Goal: Find specific page/section: Find specific page/section

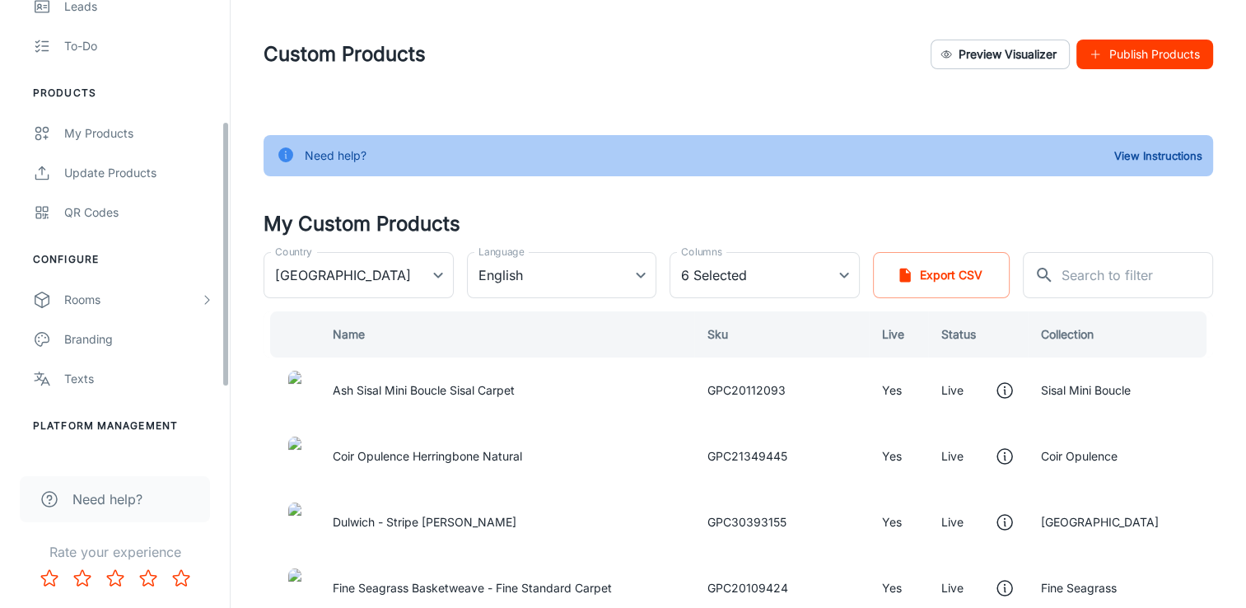
scroll to position [325, 0]
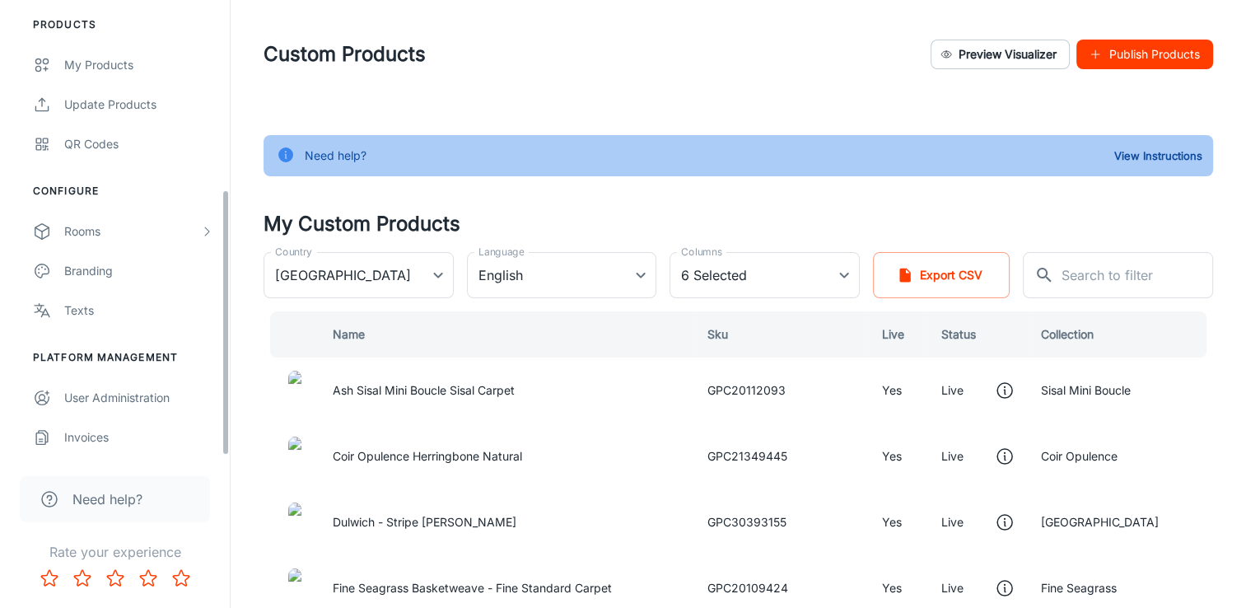
drag, startPoint x: 229, startPoint y: 226, endPoint x: 223, endPoint y: 418, distance: 192.8
click at [223, 418] on div "[PERSON_NAME] [PERSON_NAME] [PERSON_NAME] Engagement Analytics Leads To-do Prod…" at bounding box center [115, 228] width 230 height 456
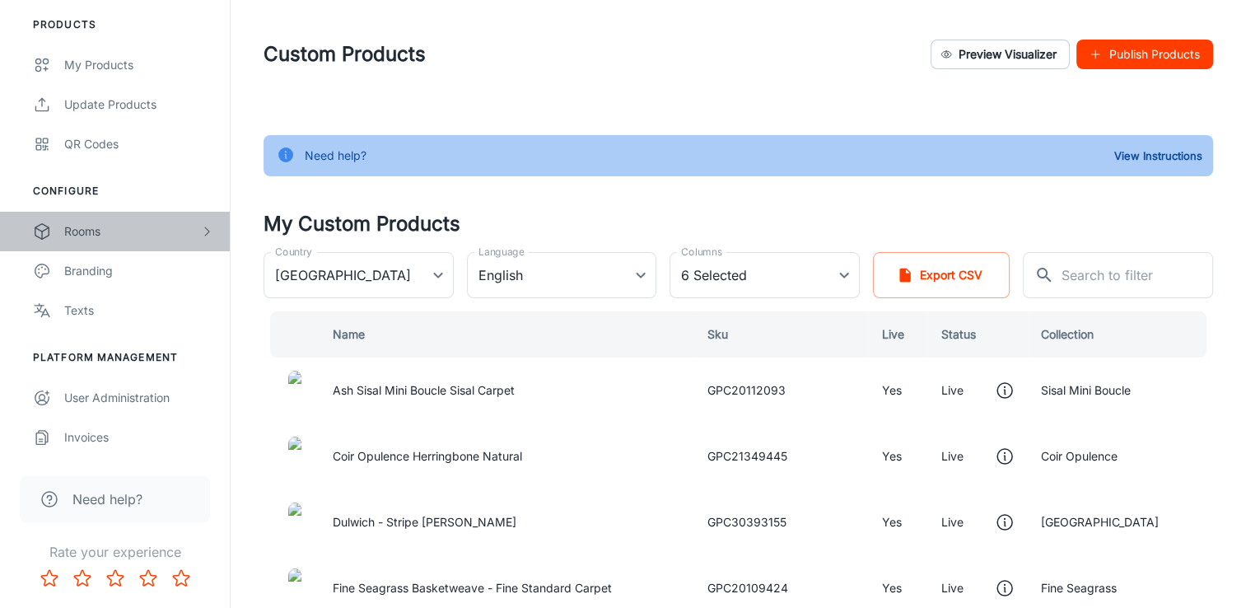
click at [91, 236] on div "Rooms" at bounding box center [132, 231] width 136 height 18
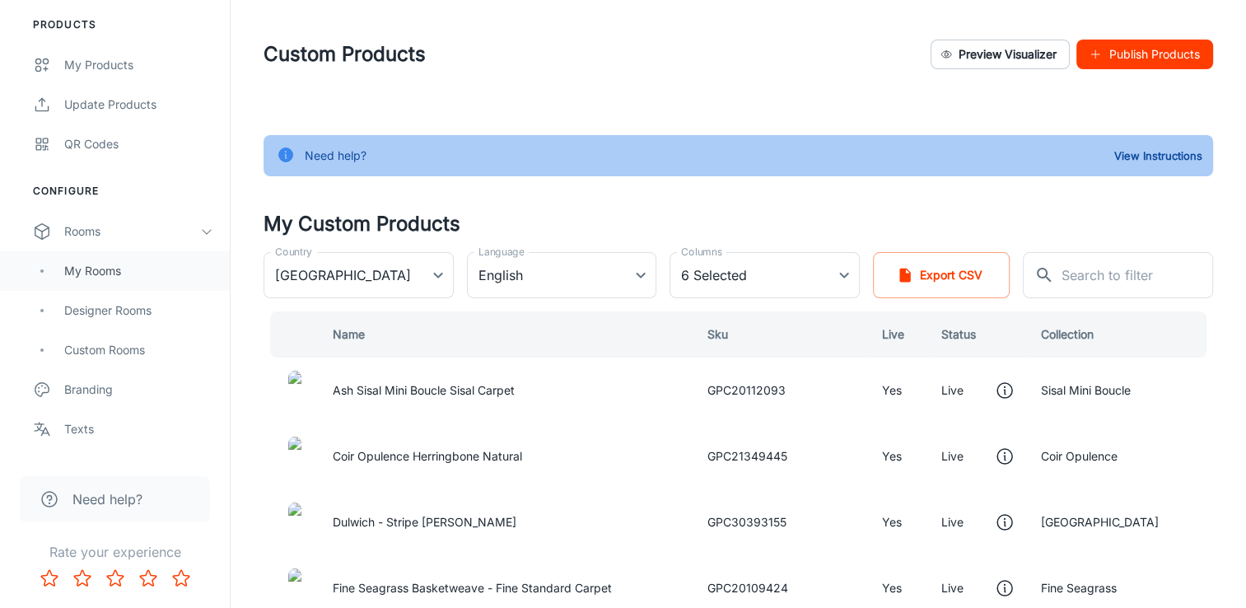
click at [89, 262] on div "My Rooms" at bounding box center [138, 271] width 149 height 18
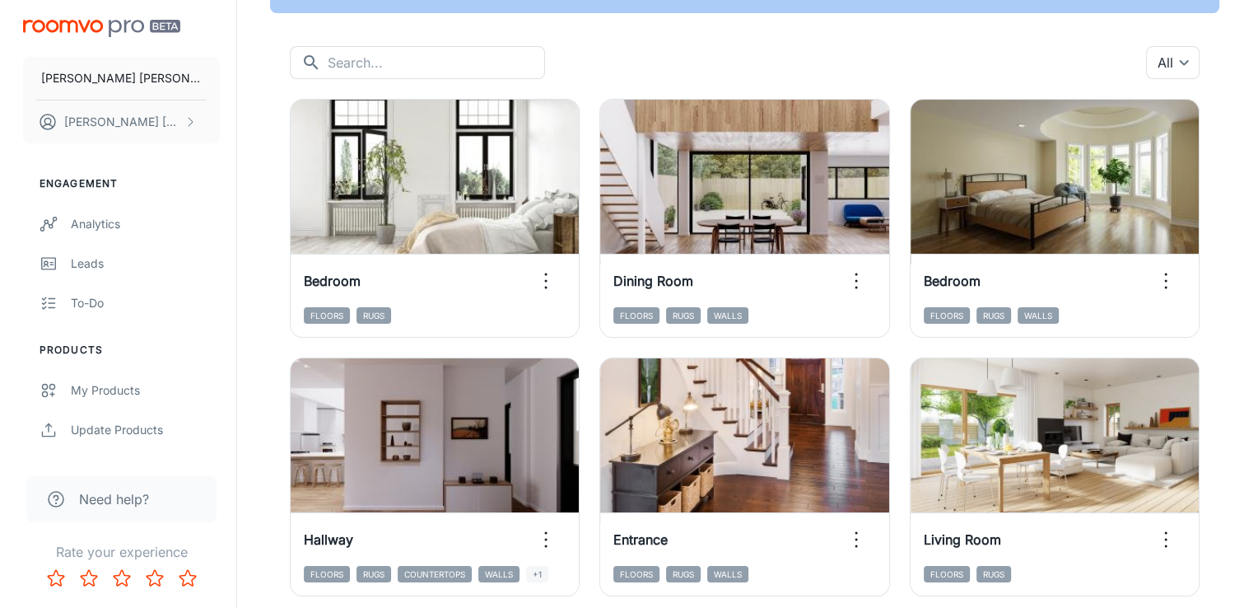
scroll to position [145, 0]
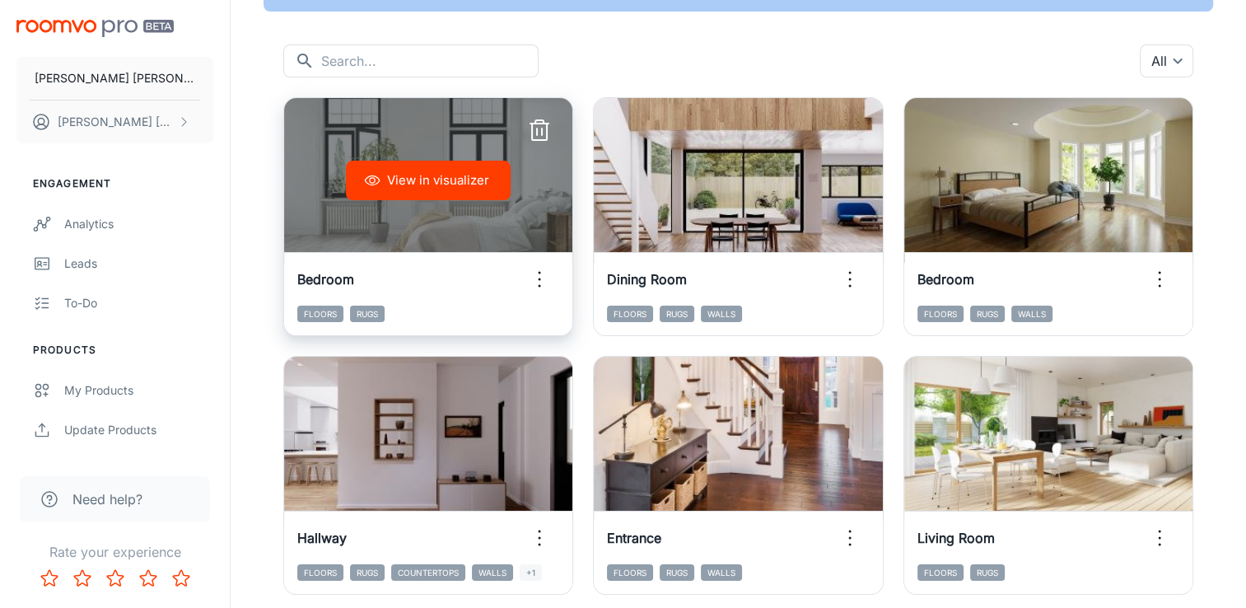
click at [537, 276] on icon "button" at bounding box center [539, 279] width 26 height 26
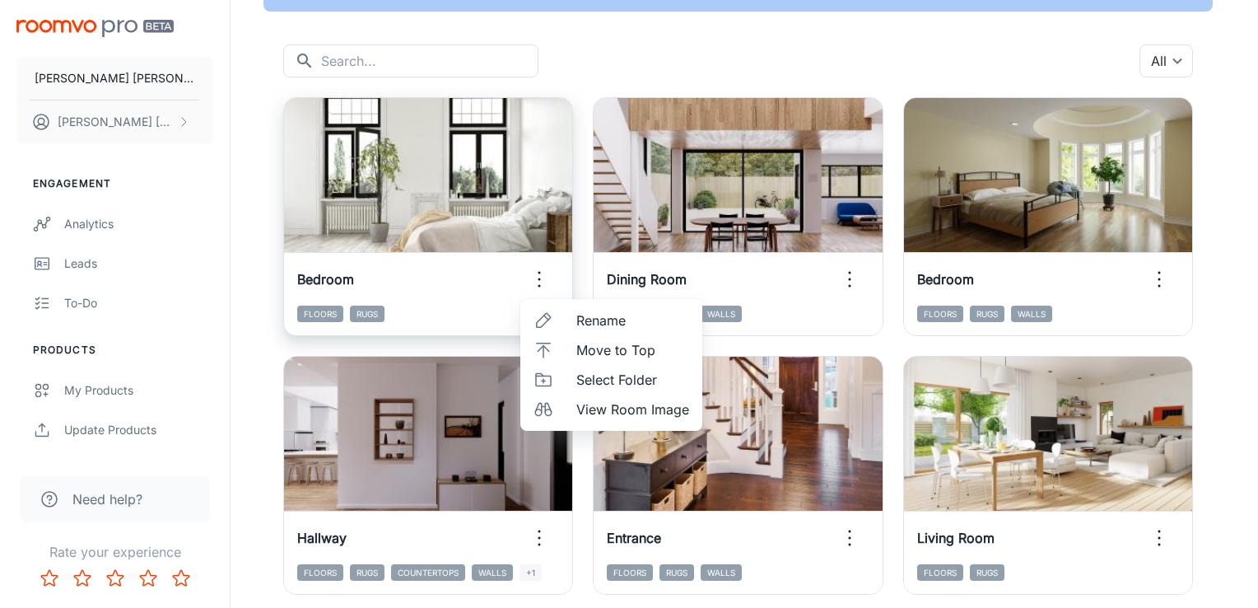
click at [537, 276] on div at bounding box center [629, 304] width 1258 height 608
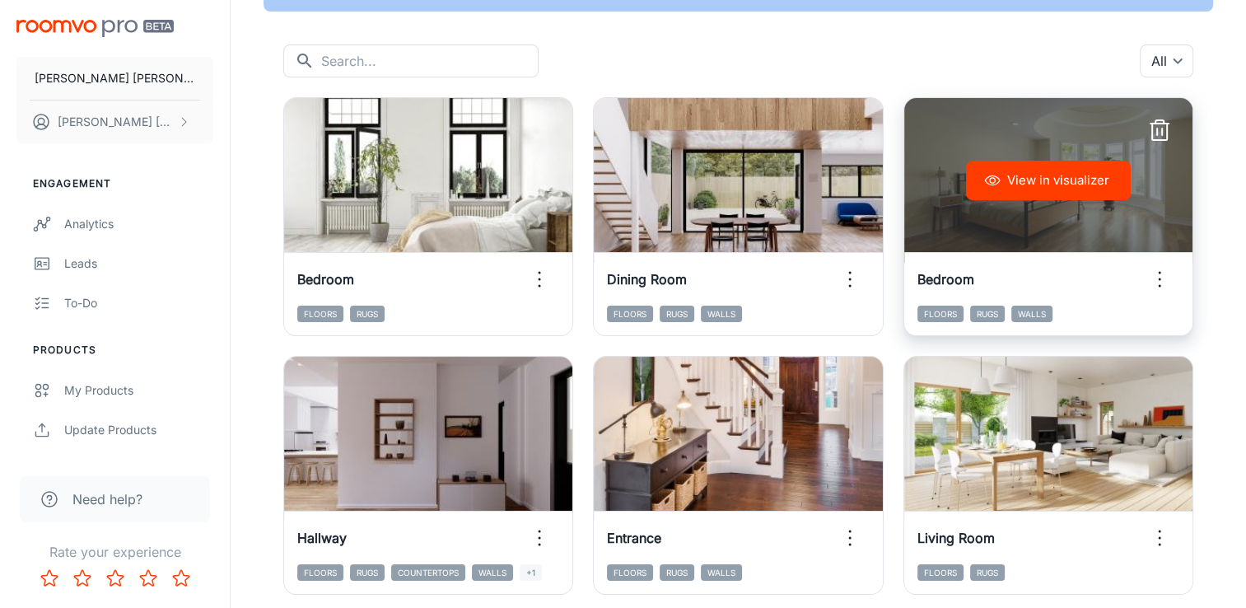
drag, startPoint x: 841, startPoint y: 268, endPoint x: 941, endPoint y: 262, distance: 100.7
click at [941, 262] on div "View in visualizer Bedroom Floors Rugs View in visualizer Dining Room Floors Ru…" at bounding box center [729, 335] width 930 height 517
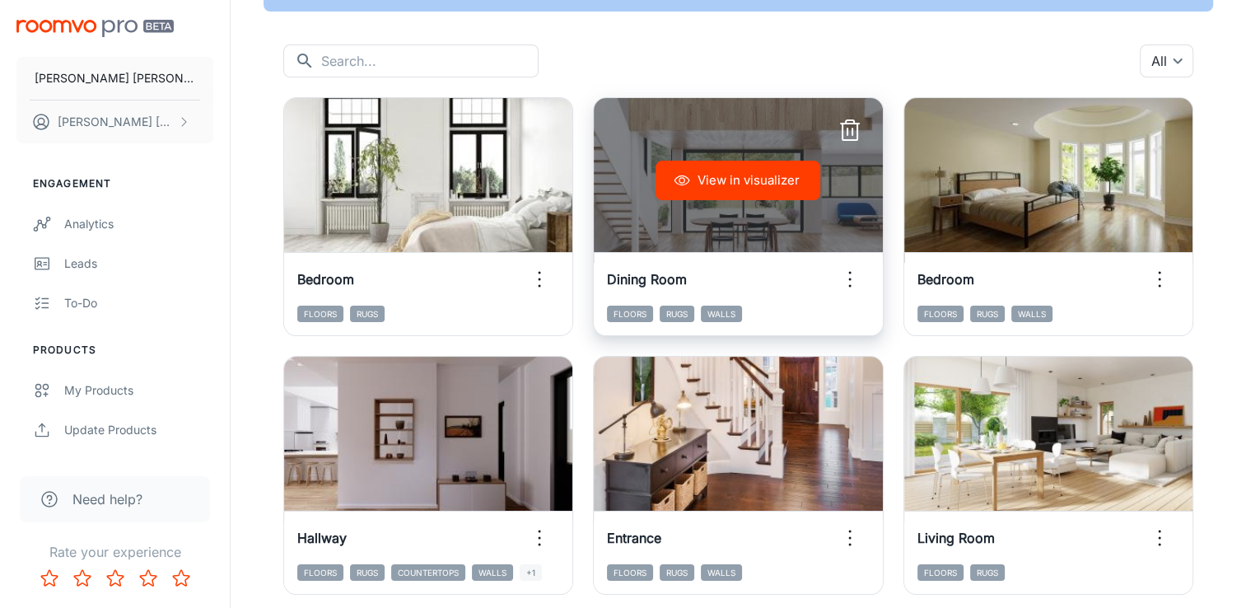
click at [870, 264] on div "Dining Room" at bounding box center [738, 279] width 288 height 53
click at [859, 278] on icon "button" at bounding box center [850, 279] width 26 height 26
